Goal: Use online tool/utility: Utilize a website feature to perform a specific function

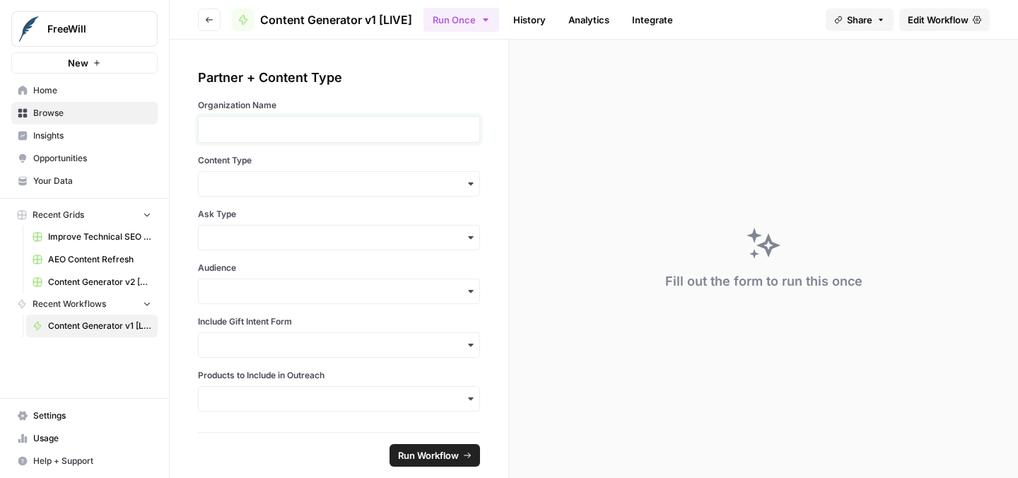
click at [391, 125] on p at bounding box center [339, 129] width 264 height 14
click at [358, 184] on input "Content Type" at bounding box center [339, 184] width 264 height 14
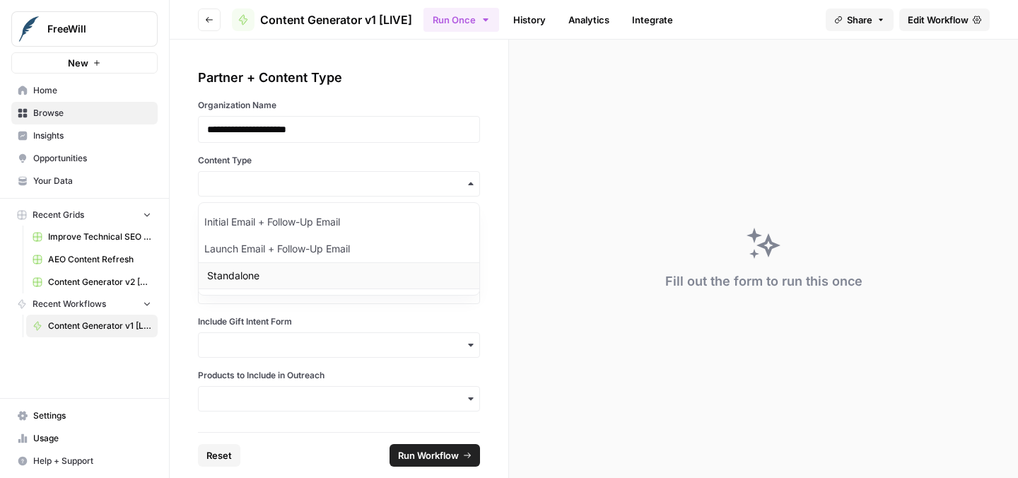
click at [322, 271] on div "Standalone" at bounding box center [339, 275] width 281 height 27
click at [303, 233] on input "Ask Type" at bounding box center [339, 238] width 264 height 14
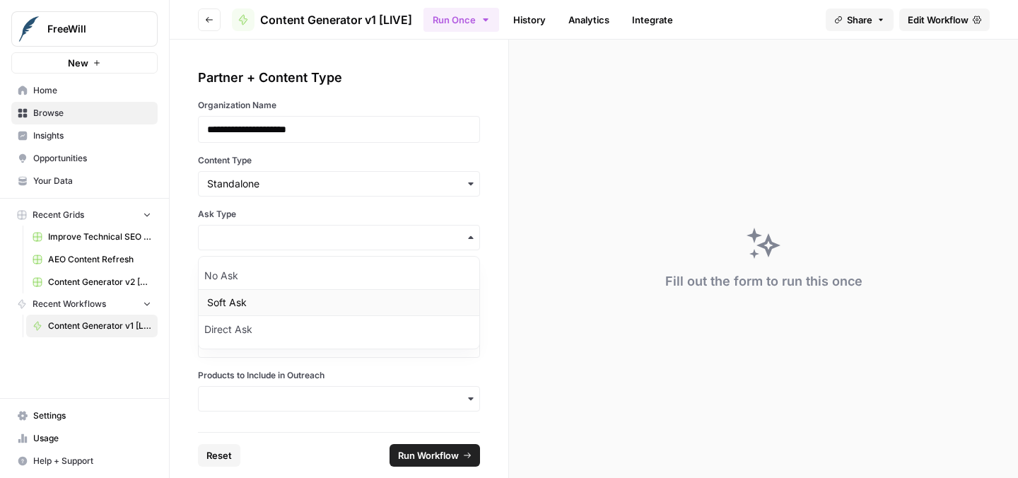
click at [284, 293] on div "Soft Ask" at bounding box center [339, 302] width 281 height 27
click at [283, 281] on div "button" at bounding box center [339, 291] width 282 height 25
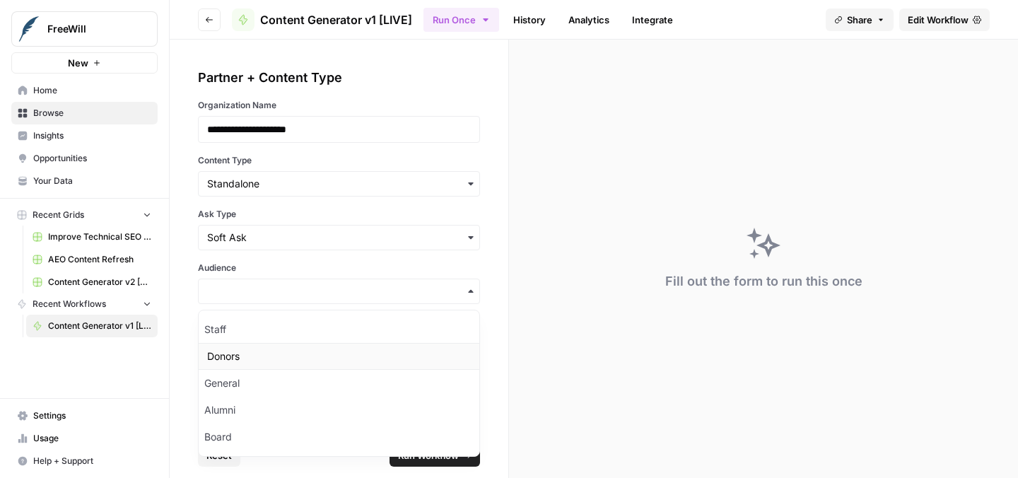
click at [258, 351] on div "Donors" at bounding box center [339, 356] width 281 height 27
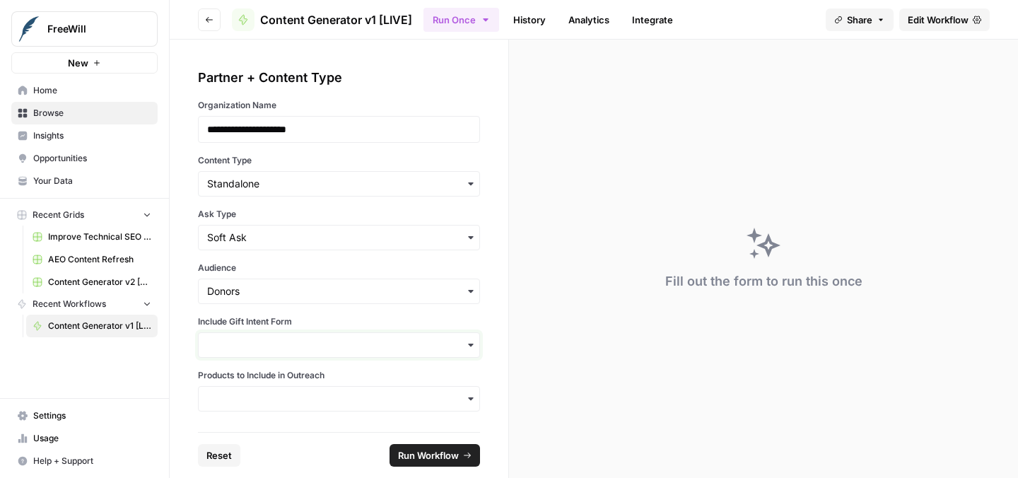
click at [258, 351] on input "Include Gift Intent Form" at bounding box center [339, 345] width 264 height 14
click at [245, 383] on div "Yes" at bounding box center [339, 383] width 281 height 27
click at [261, 403] on input "Products to Include in Outreach" at bounding box center [339, 399] width 264 height 14
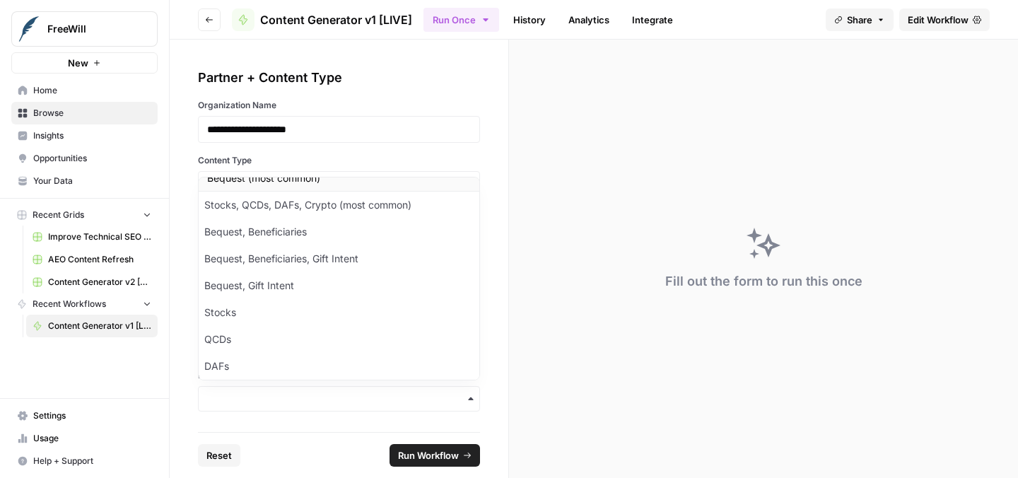
scroll to position [6, 0]
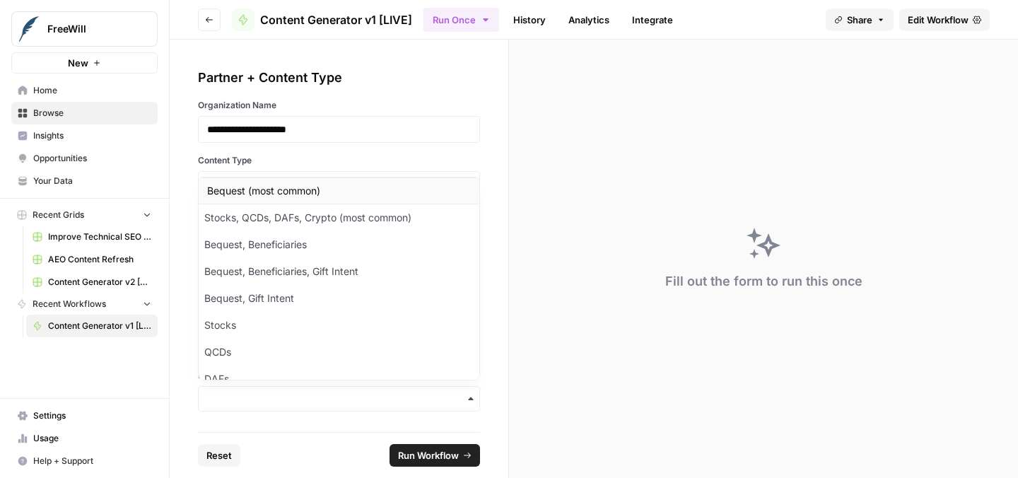
click at [260, 188] on div "Bequest (most common)" at bounding box center [339, 190] width 281 height 27
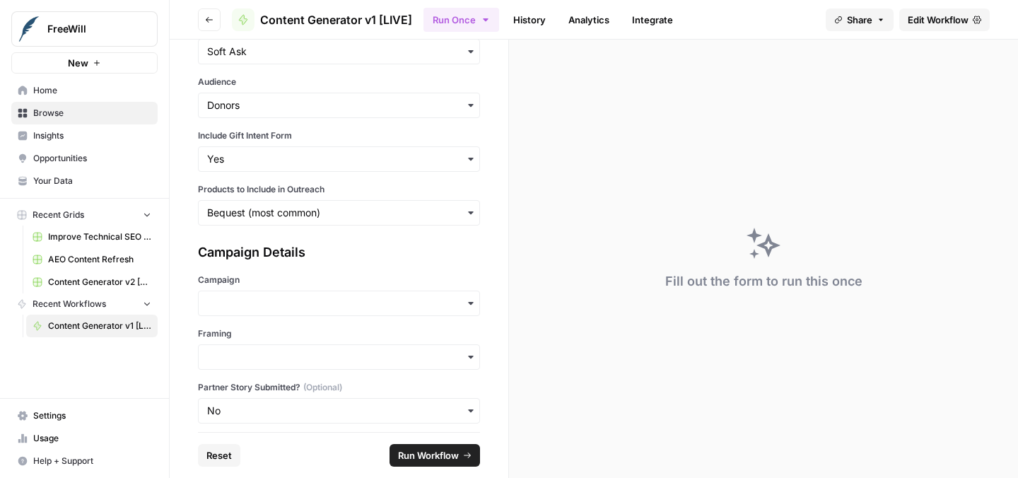
scroll to position [190, 0]
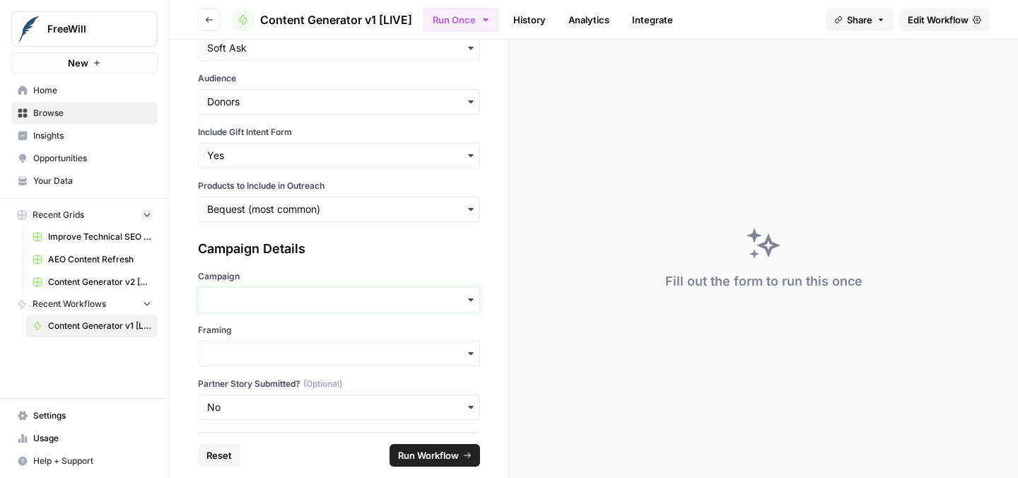
click at [272, 297] on input "Campaign" at bounding box center [339, 300] width 264 height 14
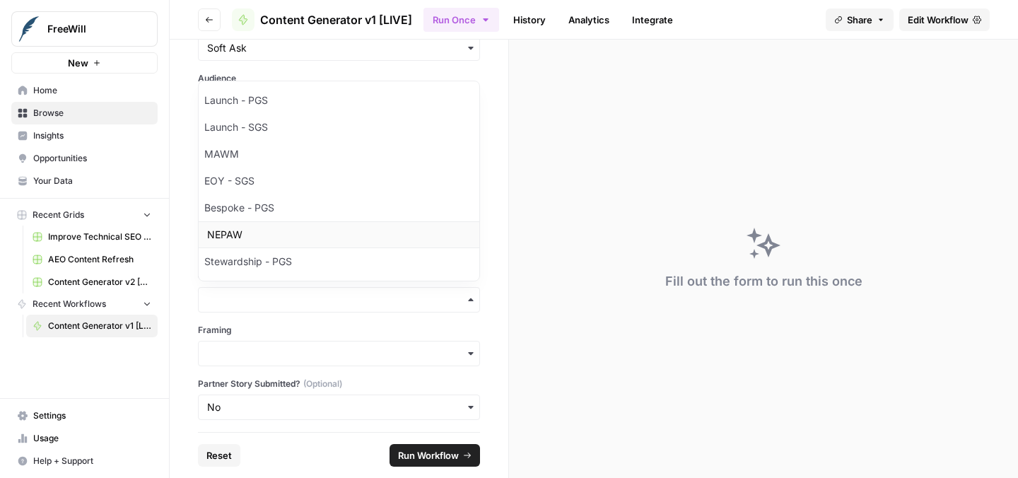
click at [264, 223] on div "NEPAW" at bounding box center [339, 234] width 281 height 27
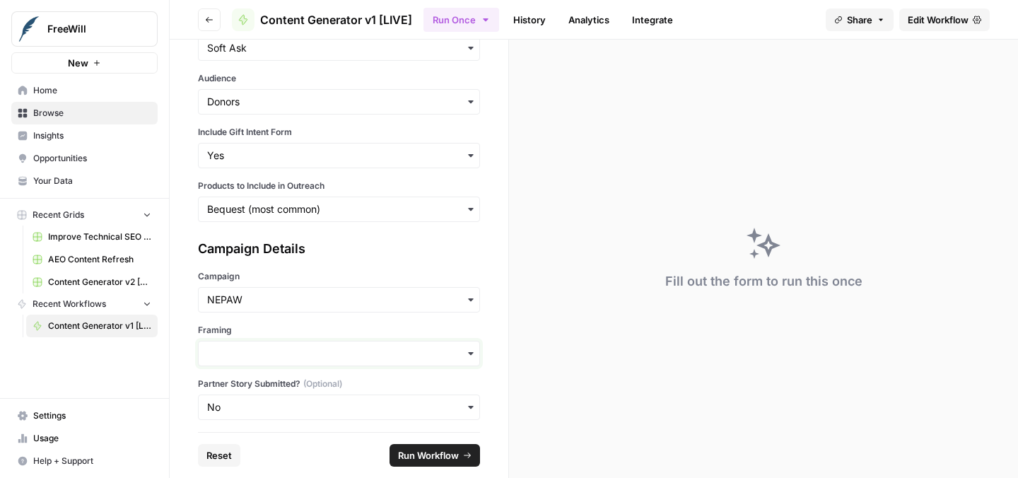
click at [253, 354] on input "Framing" at bounding box center [339, 353] width 264 height 14
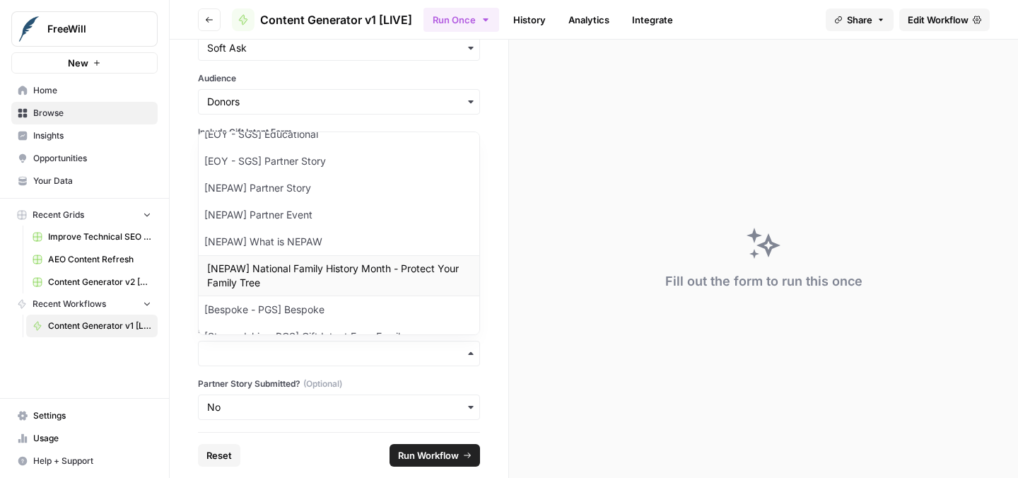
scroll to position [180, 0]
click at [295, 233] on div "[NEPAW] What is NEPAW" at bounding box center [339, 241] width 281 height 27
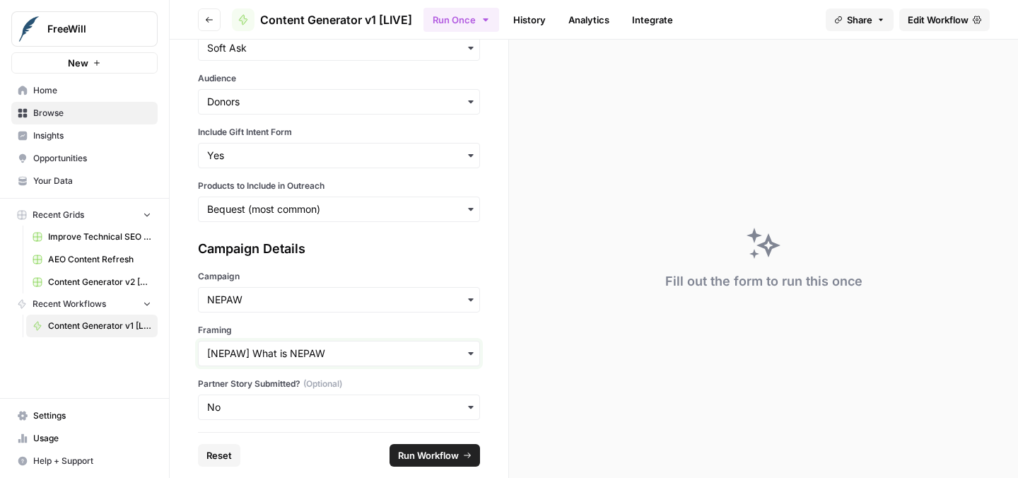
click at [310, 347] on input "Framing" at bounding box center [339, 353] width 264 height 14
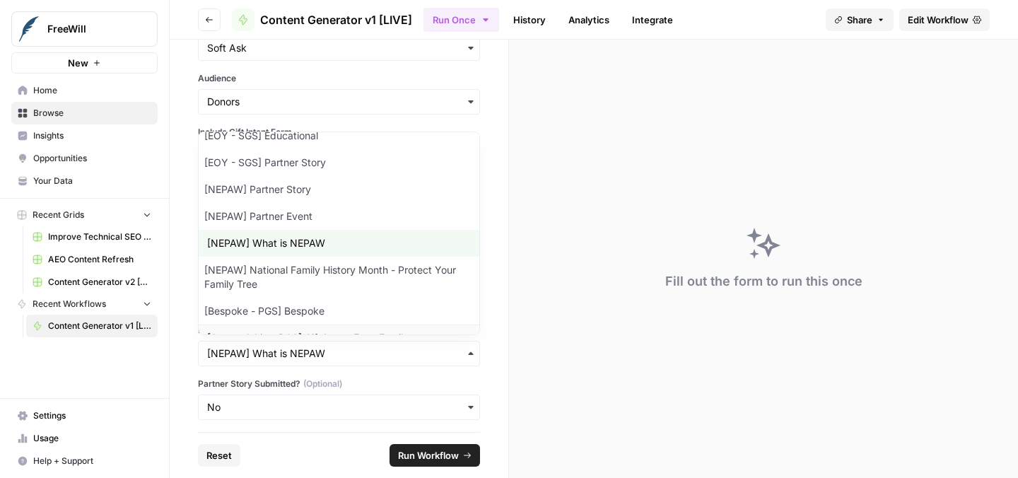
scroll to position [201, 0]
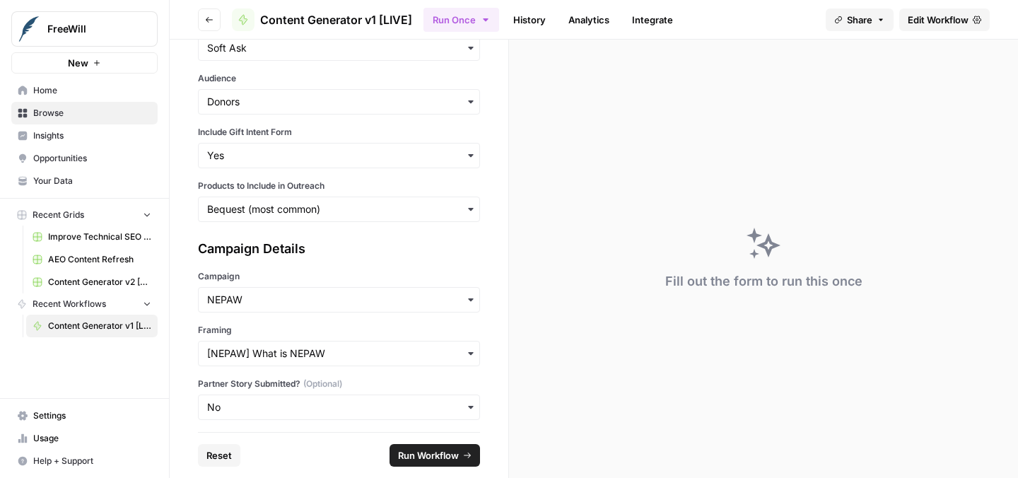
click at [308, 383] on span "(Optional)" at bounding box center [322, 384] width 39 height 13
click at [308, 400] on input "Partner Story Submitted? (Optional)" at bounding box center [339, 407] width 264 height 14
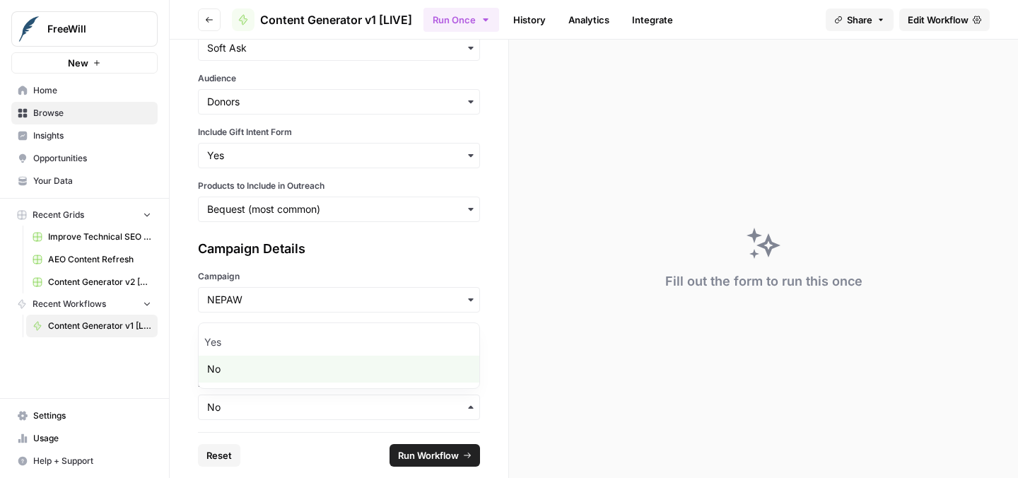
click at [298, 361] on div "No" at bounding box center [339, 369] width 281 height 27
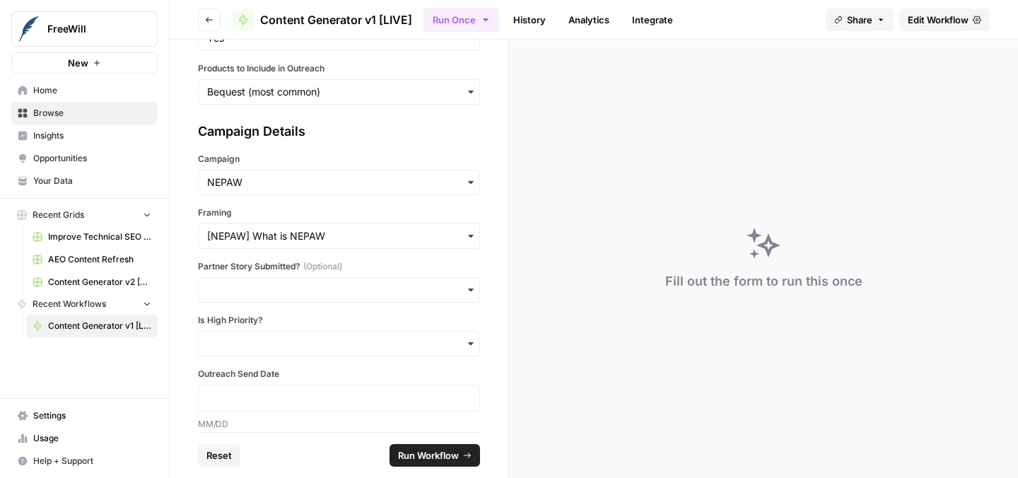
scroll to position [308, 0]
click at [298, 277] on div "button" at bounding box center [339, 288] width 282 height 25
click at [269, 344] on div "No" at bounding box center [339, 353] width 281 height 27
click at [269, 344] on input "Is High Priority?" at bounding box center [339, 342] width 264 height 14
click at [279, 402] on div "No" at bounding box center [339, 407] width 281 height 27
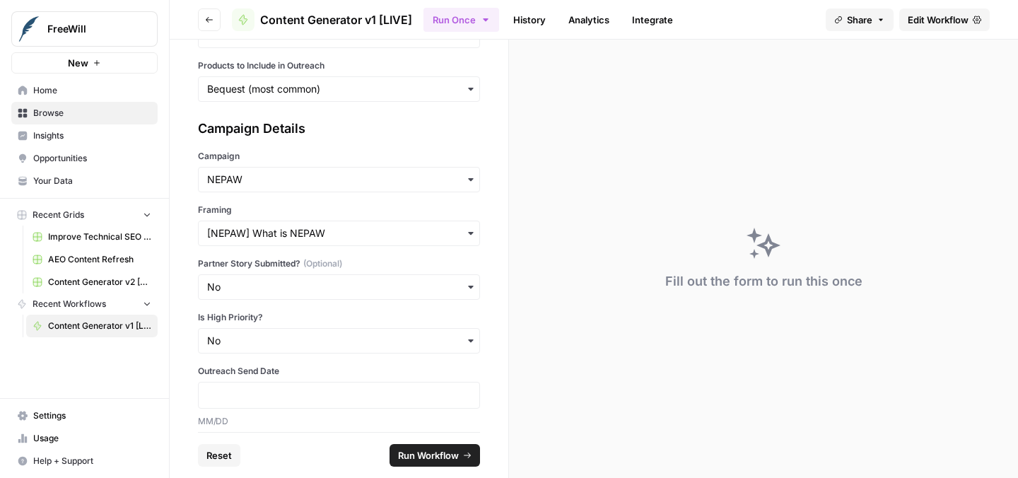
click at [283, 402] on div at bounding box center [339, 395] width 282 height 27
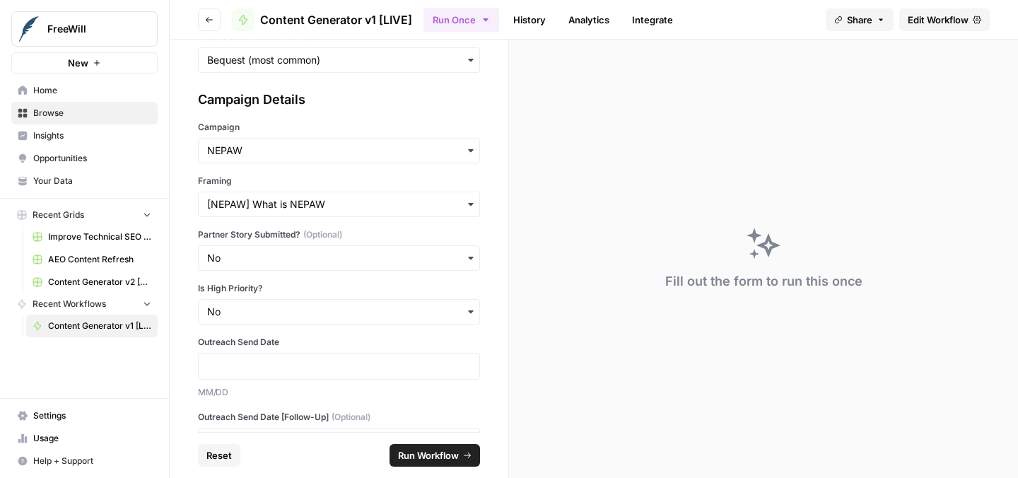
scroll to position [341, 0]
click at [283, 371] on p at bounding box center [339, 364] width 264 height 14
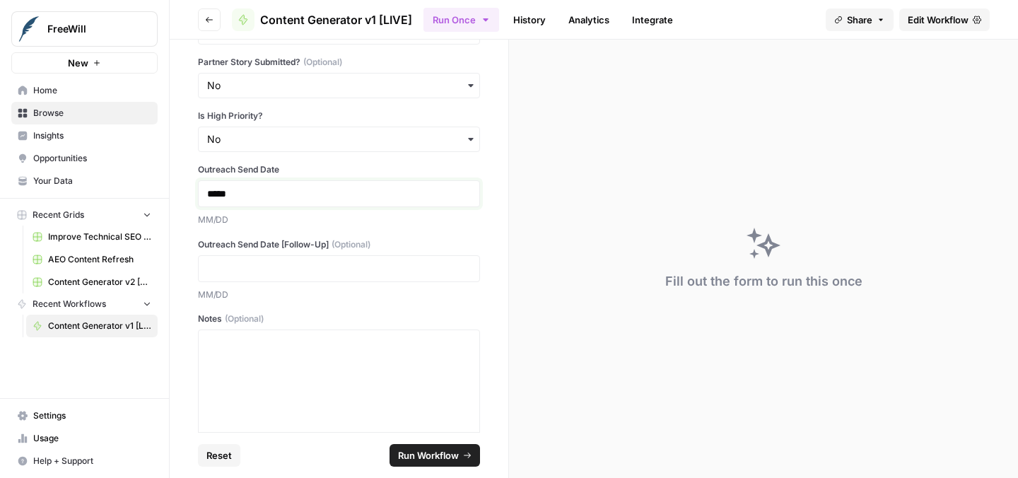
scroll to position [518, 0]
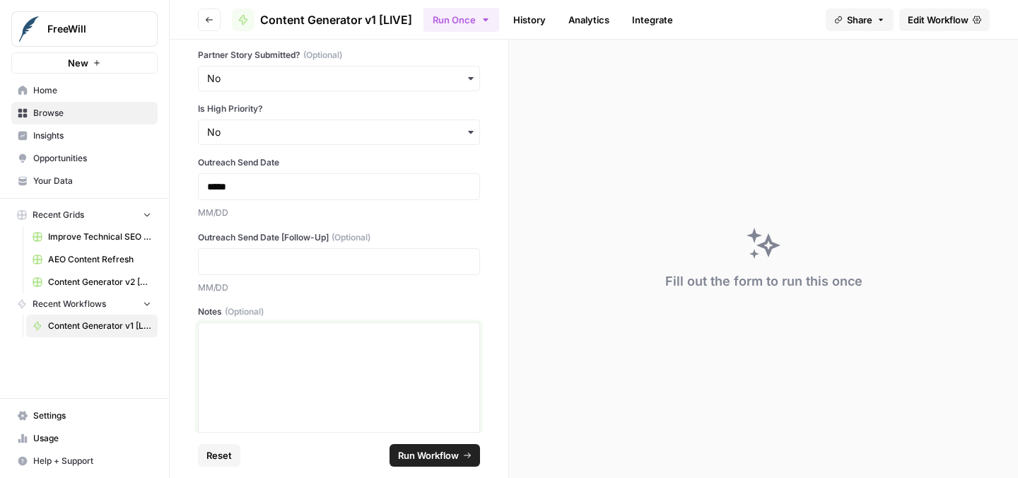
click at [288, 347] on div at bounding box center [339, 385] width 264 height 113
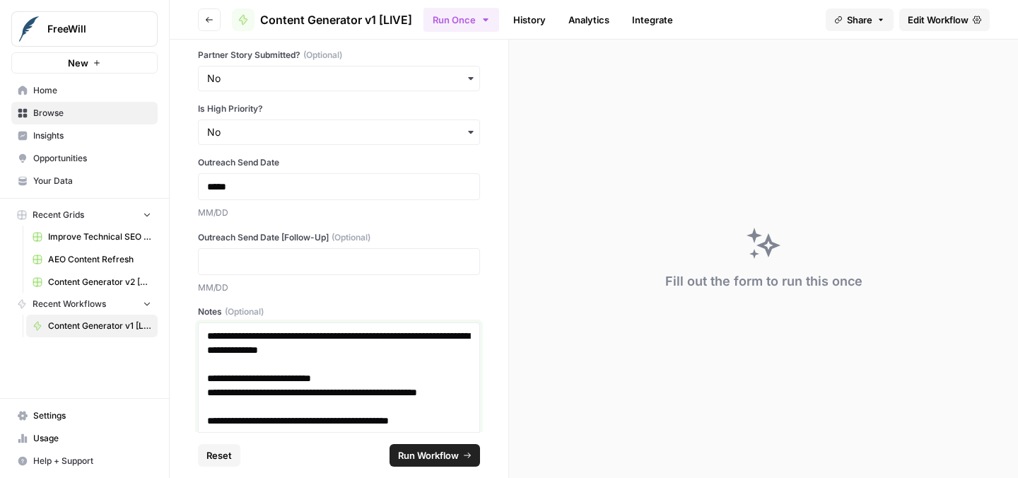
click at [347, 425] on p "**********" at bounding box center [339, 421] width 264 height 14
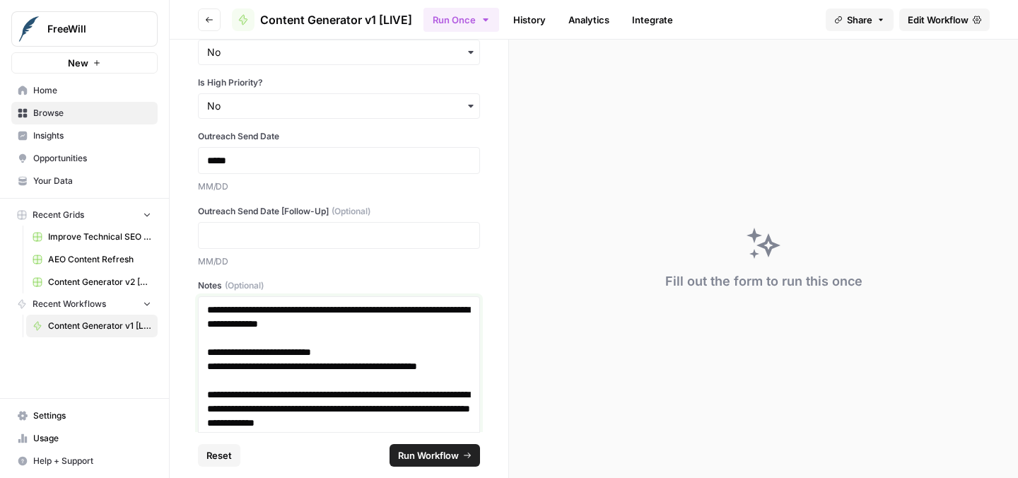
scroll to position [559, 0]
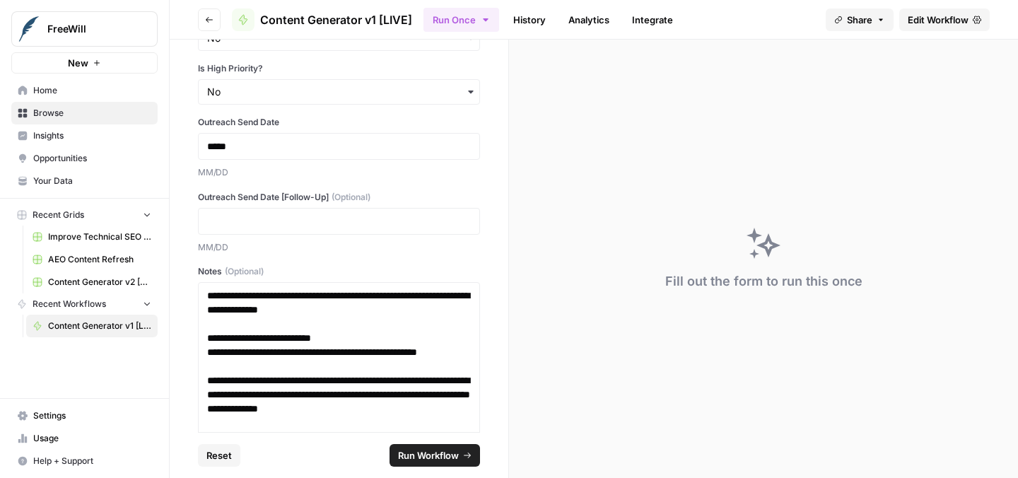
click at [419, 447] on button "Run Workflow" at bounding box center [435, 455] width 91 height 23
